Goal: Task Accomplishment & Management: Use online tool/utility

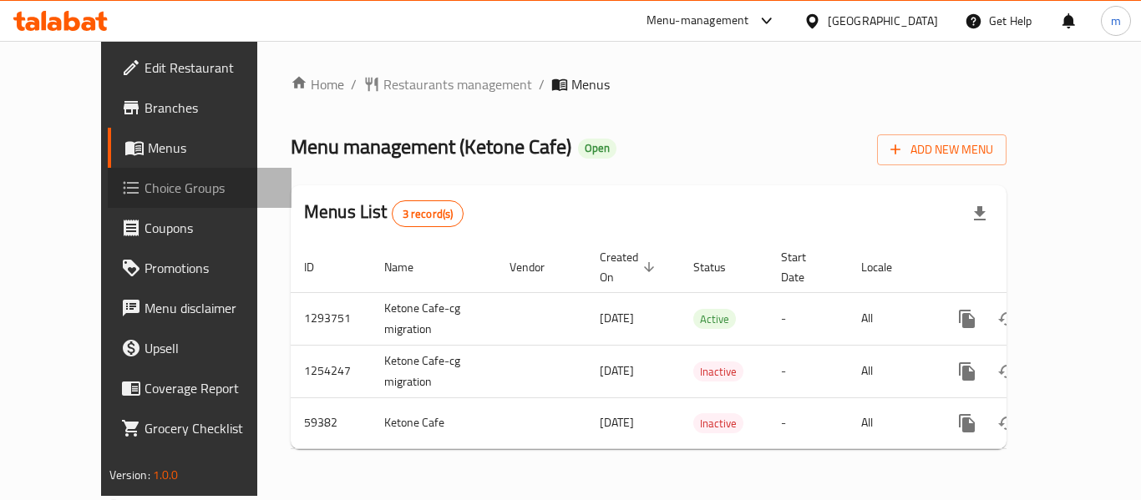
click at [144, 195] on span "Choice Groups" at bounding box center [211, 188] width 134 height 20
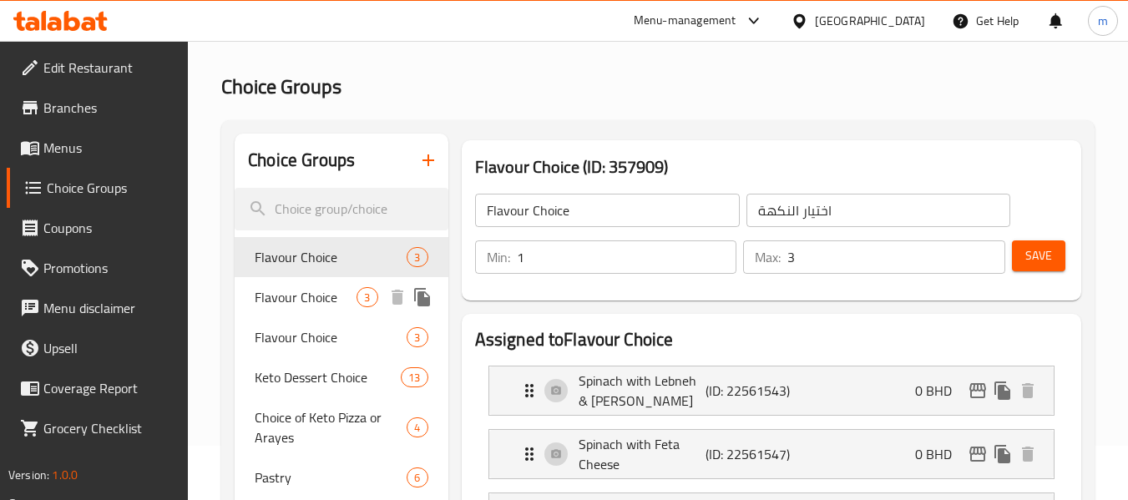
scroll to position [83, 0]
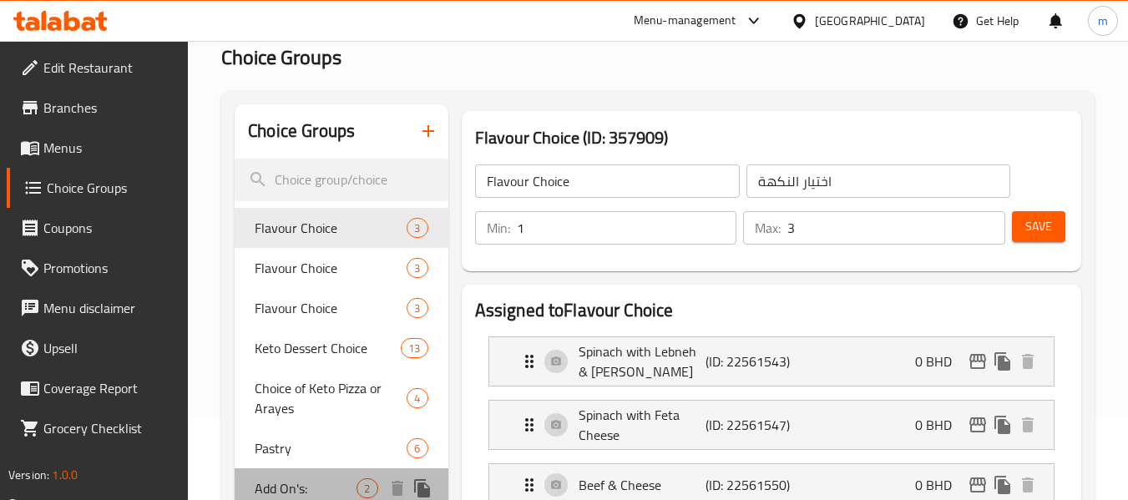
click at [285, 480] on span "Add On's:" at bounding box center [306, 488] width 102 height 20
type input "Add On's:"
type input "الإضافات:"
type input "0"
type input "1"
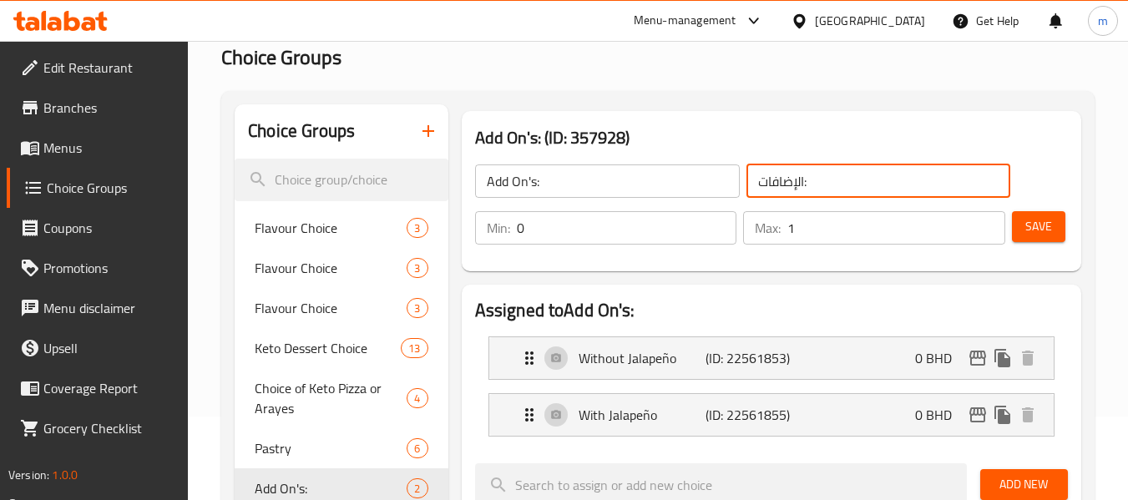
drag, startPoint x: 754, startPoint y: 185, endPoint x: 824, endPoint y: 188, distance: 70.2
click at [824, 188] on input "الإضافات:" at bounding box center [878, 180] width 265 height 33
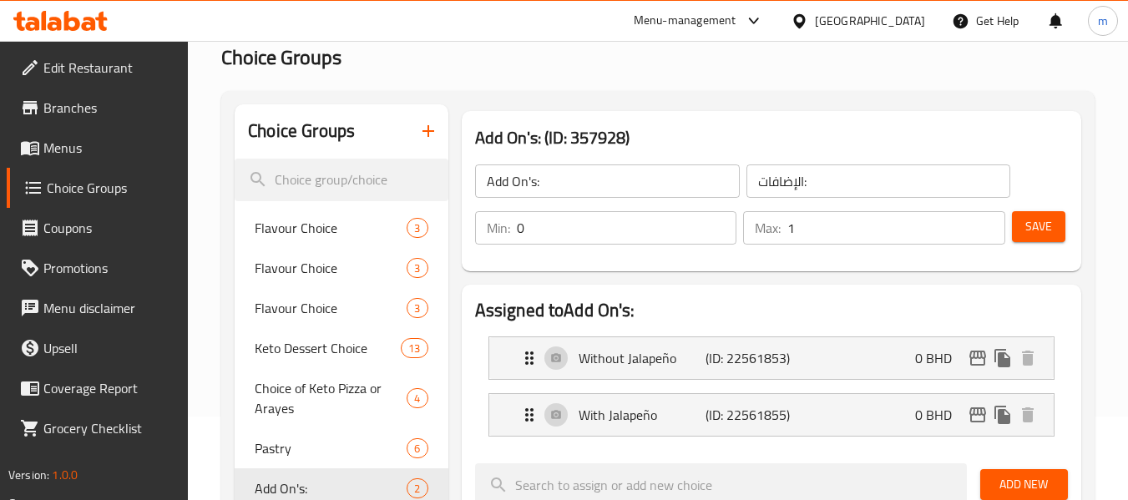
click at [721, 109] on div "Add On's: (ID: 357928) Add On's: ​ الإضافات: ​ Min: 0 ​ Max: 1 ​ Save" at bounding box center [771, 191] width 633 height 174
click at [68, 28] on icon at bounding box center [72, 21] width 16 height 20
